Goal: Complete application form

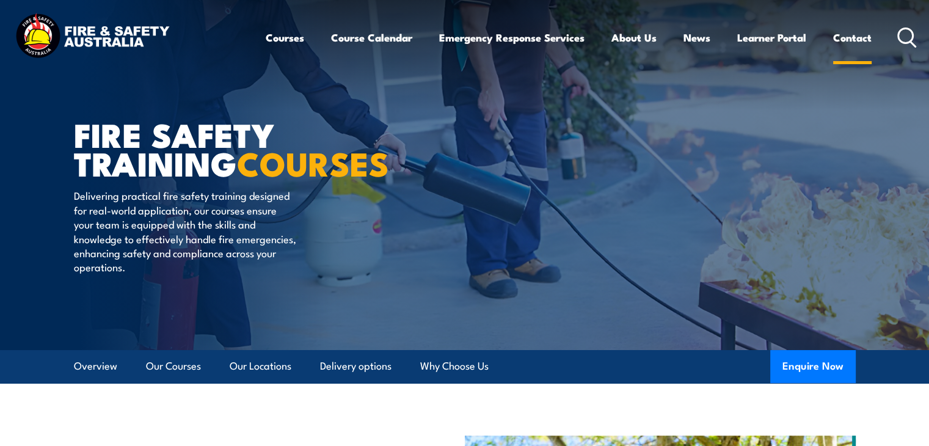
click at [862, 37] on link "Contact" at bounding box center [852, 37] width 38 height 32
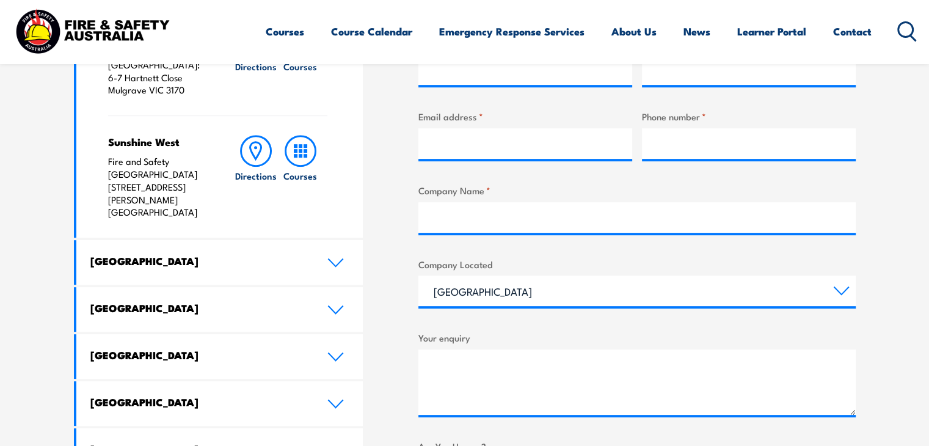
scroll to position [366, 0]
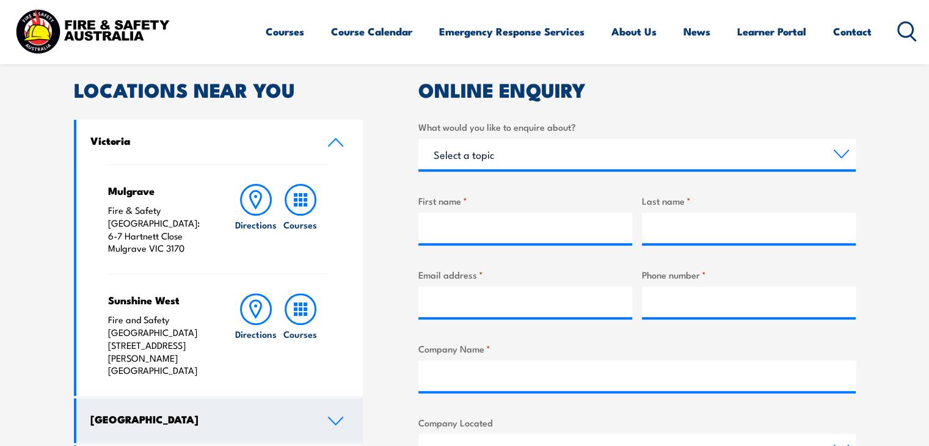
click at [164, 412] on h4 "New South Wales" at bounding box center [199, 418] width 219 height 13
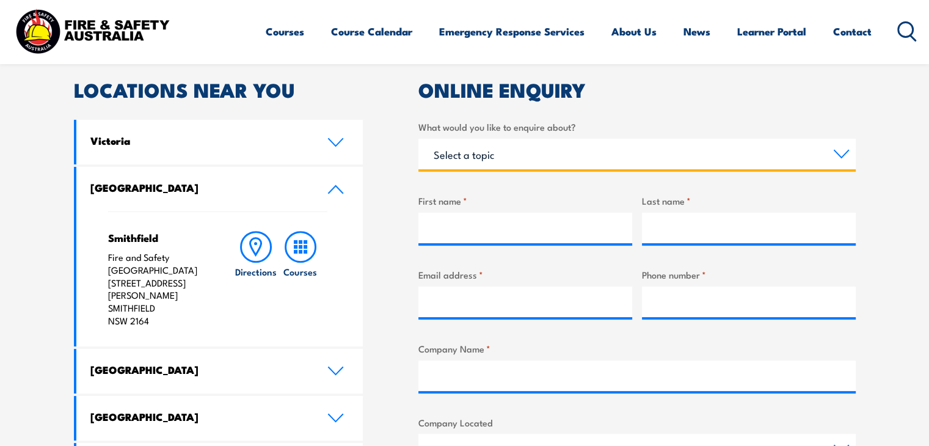
click at [497, 159] on select "Select a topic Training Emergency Response Services General Enquiry" at bounding box center [636, 154] width 437 height 31
select select "Training"
click at [418, 139] on select "Select a topic Training Emergency Response Services General Enquiry" at bounding box center [636, 154] width 437 height 31
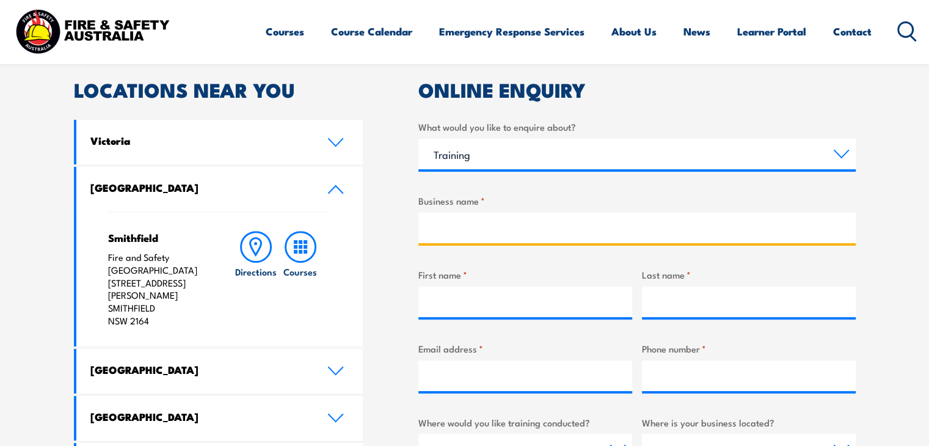
click at [486, 232] on input "Business name *" at bounding box center [636, 227] width 437 height 31
type input "early education holdings"
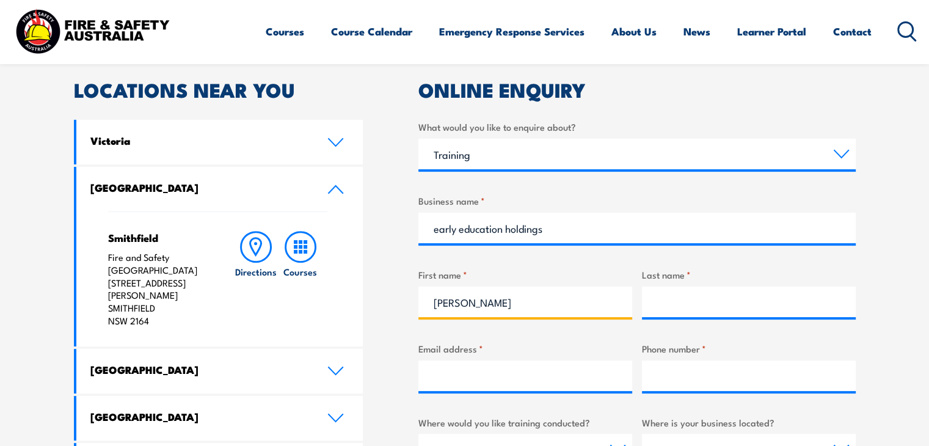
type input "Sandi"
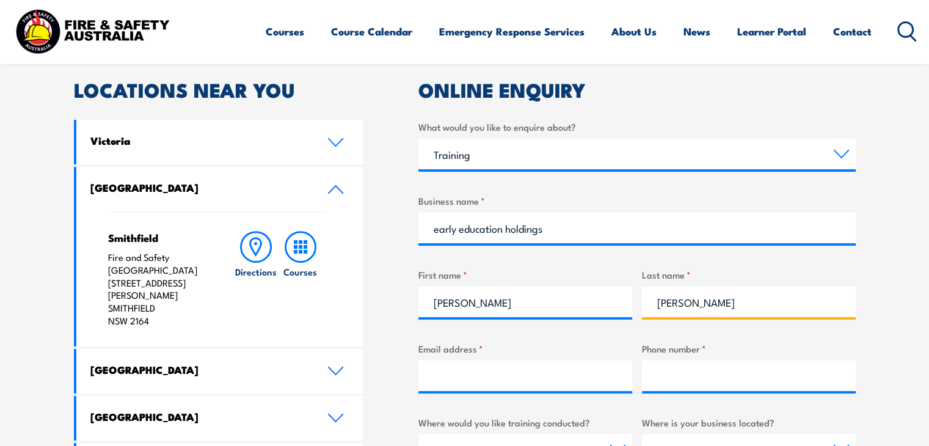
type input "Odisho"
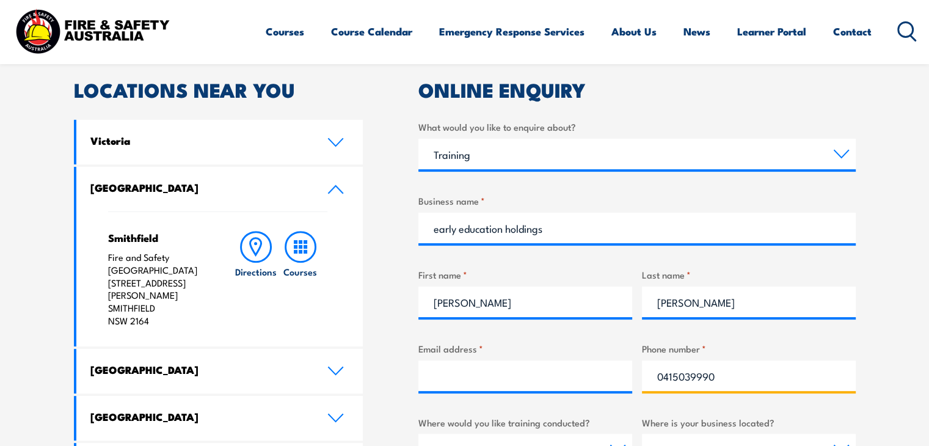
type input "0415039990"
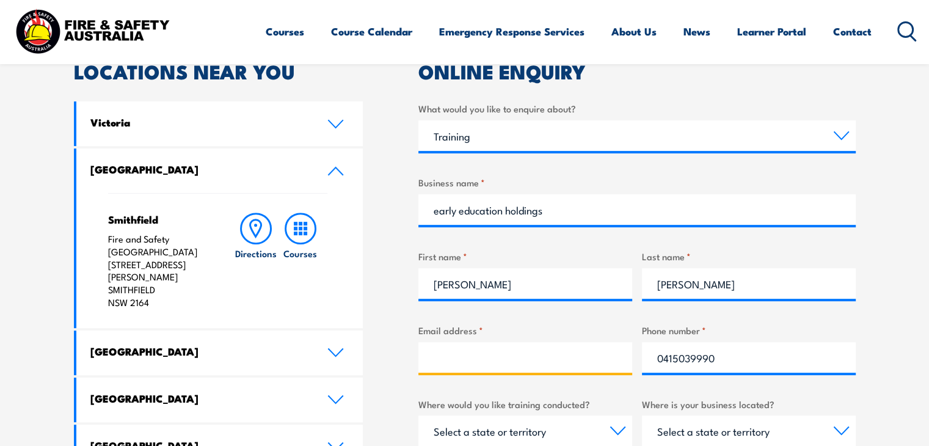
click at [498, 345] on input "Email address *" at bounding box center [525, 357] width 214 height 31
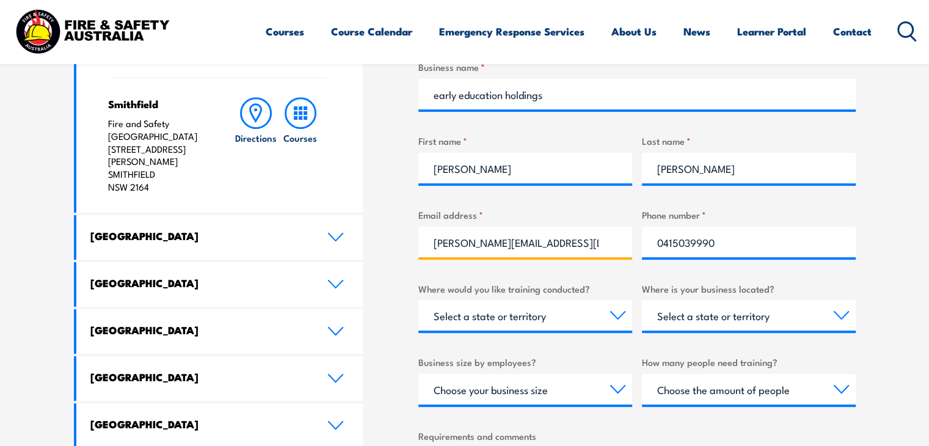
scroll to position [507, 0]
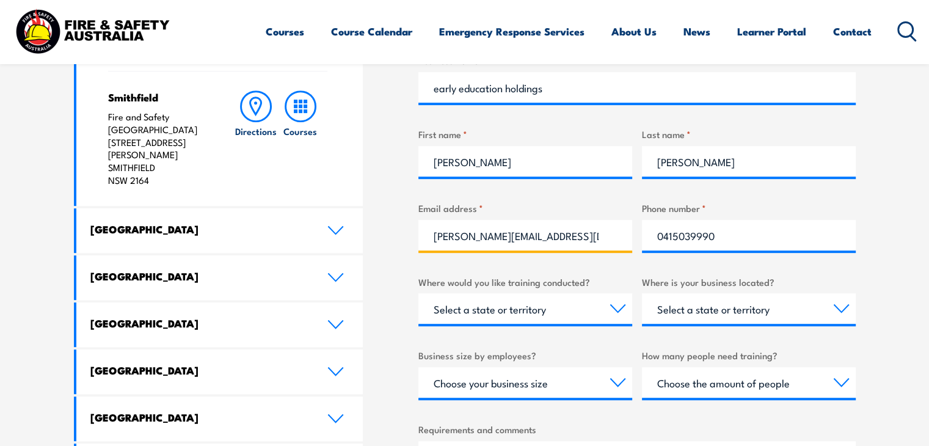
type input "sandi@eeh.group"
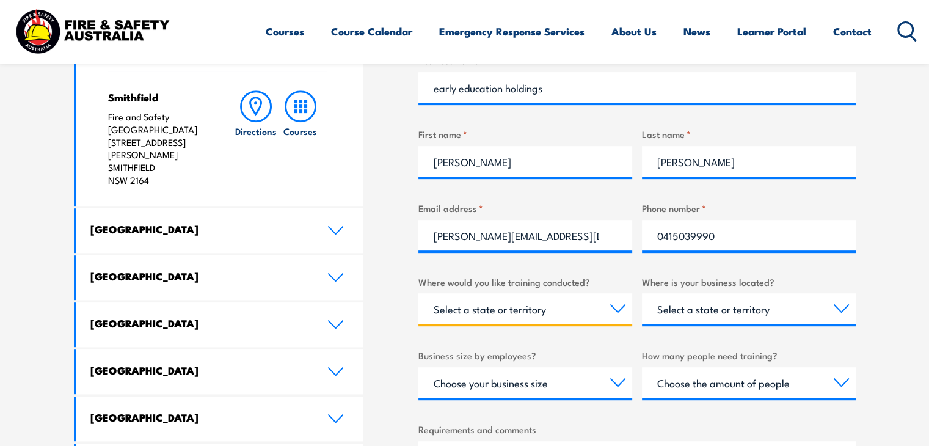
click at [466, 306] on select "Select a state or territory Nationally - multiple locations QLD NSW VIC SA ACT …" at bounding box center [525, 308] width 214 height 31
select select "NSW"
click at [418, 293] on select "Select a state or territory Nationally - multiple locations QLD NSW VIC SA ACT …" at bounding box center [525, 308] width 214 height 31
click at [712, 319] on select "Select a state or territory QLD NSW VIC SA ACT WA TAS NT" at bounding box center [749, 308] width 214 height 31
select select "NSW"
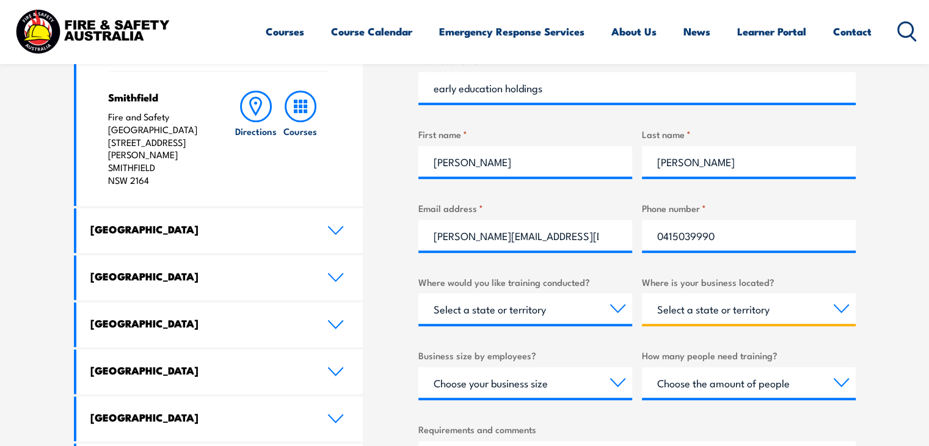
click at [642, 293] on select "Select a state or territory QLD NSW VIC SA ACT WA TAS NT" at bounding box center [749, 308] width 214 height 31
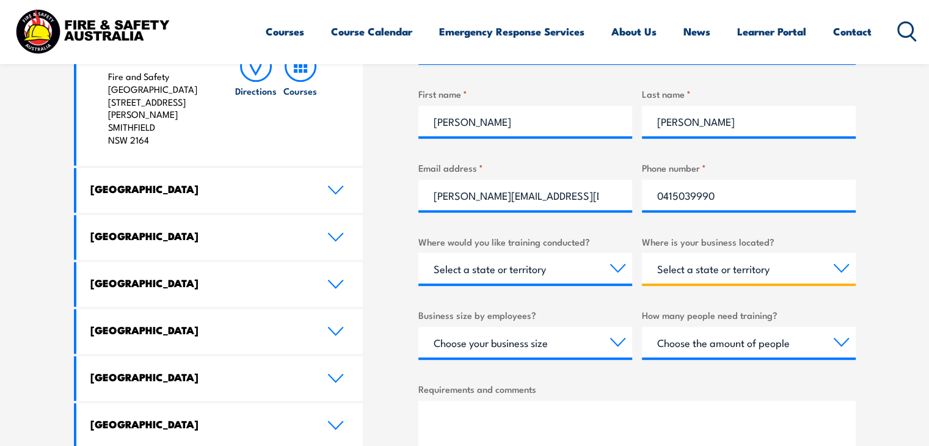
scroll to position [568, 0]
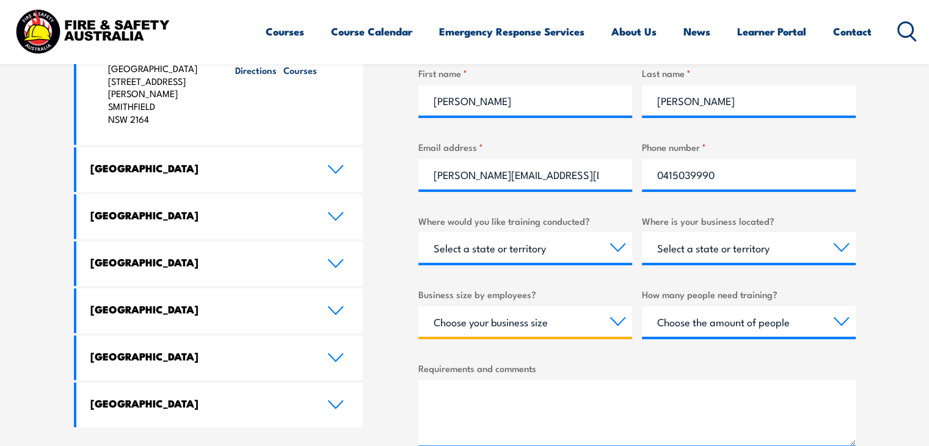
click at [476, 327] on select "Choose your business size 1 to 19 20 to 199 200+" at bounding box center [525, 321] width 214 height 31
select select "20 to 199"
click at [418, 306] on select "Choose your business size 1 to 19 20 to 199 200+" at bounding box center [525, 321] width 214 height 31
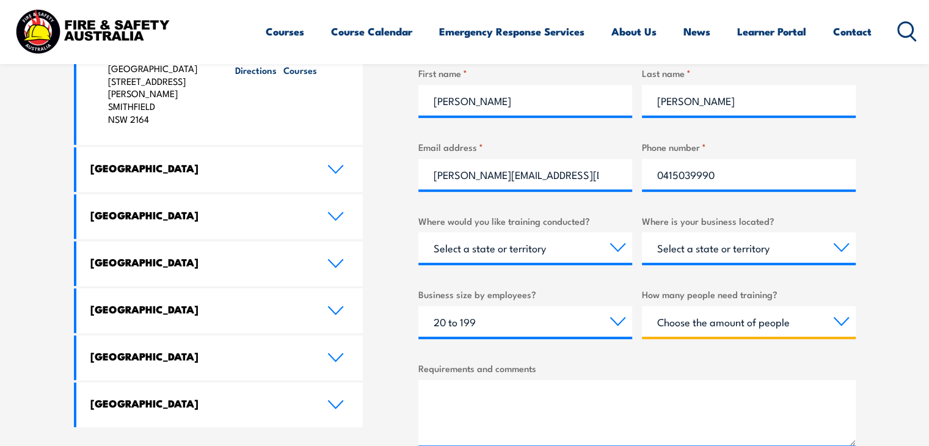
click at [756, 325] on select "Choose the amount of people 1 to 4 5 to 19 20+" at bounding box center [749, 321] width 214 height 31
select select "20+"
click at [642, 306] on select "Choose the amount of people 1 to 4 5 to 19 20+" at bounding box center [749, 321] width 214 height 31
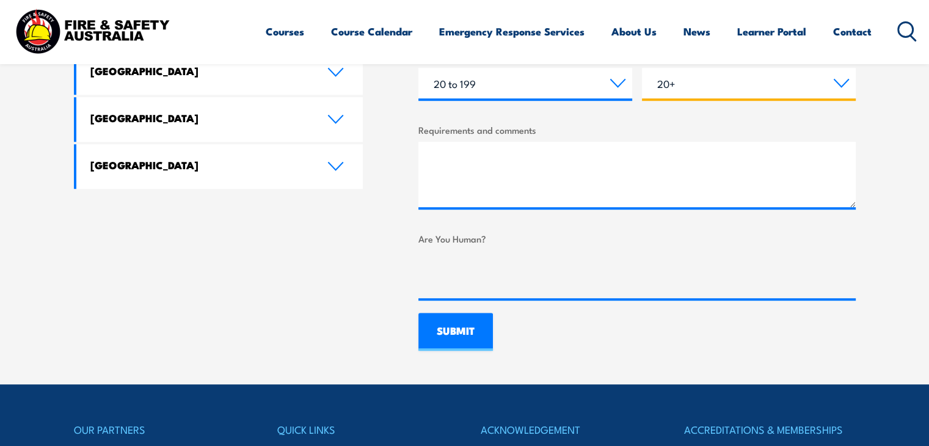
scroll to position [812, 0]
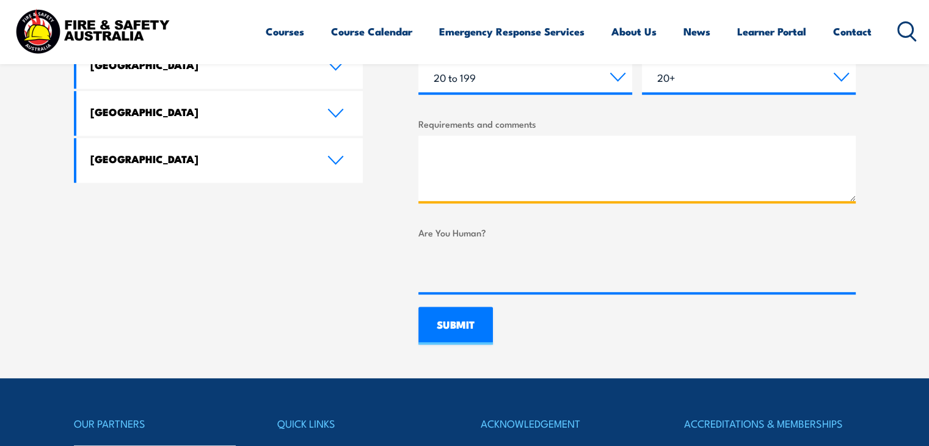
click at [562, 143] on textarea "Requirements and comments" at bounding box center [636, 168] width 437 height 65
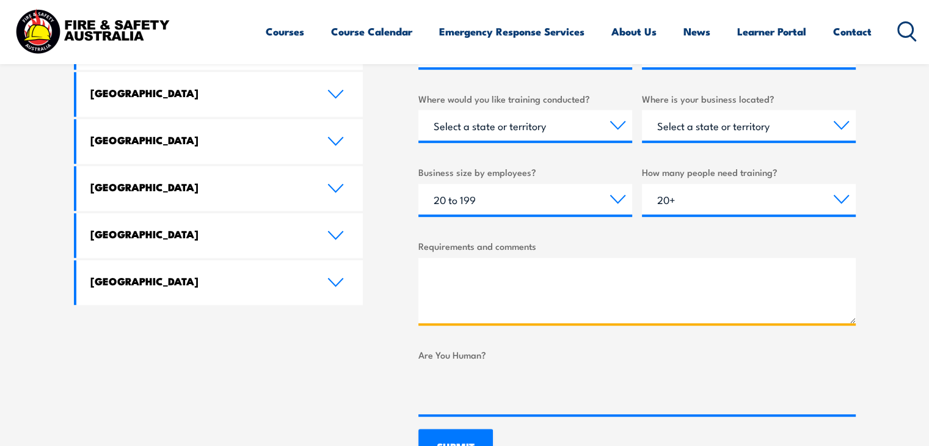
scroll to position [751, 0]
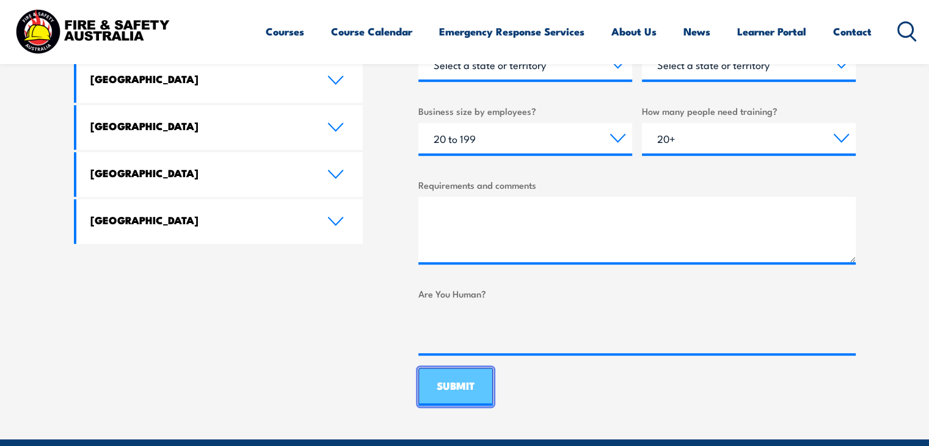
click at [455, 389] on input "SUBMIT" at bounding box center [455, 387] width 74 height 38
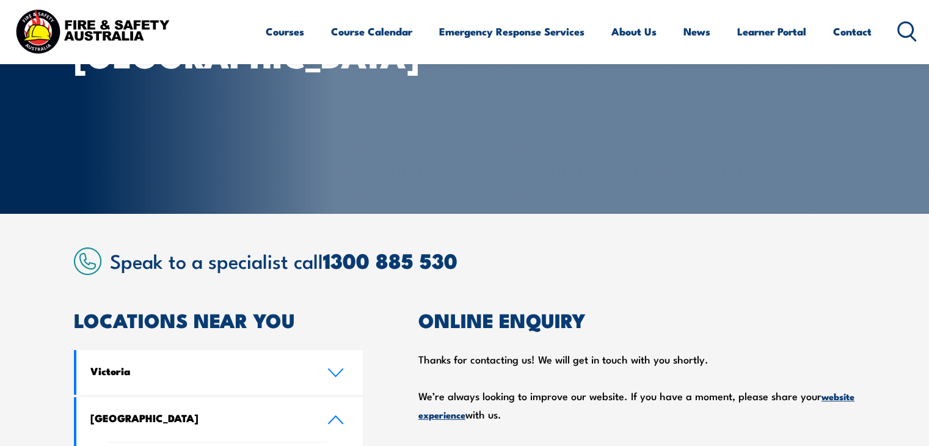
scroll to position [0, 0]
